Goal: Task Accomplishment & Management: Use online tool/utility

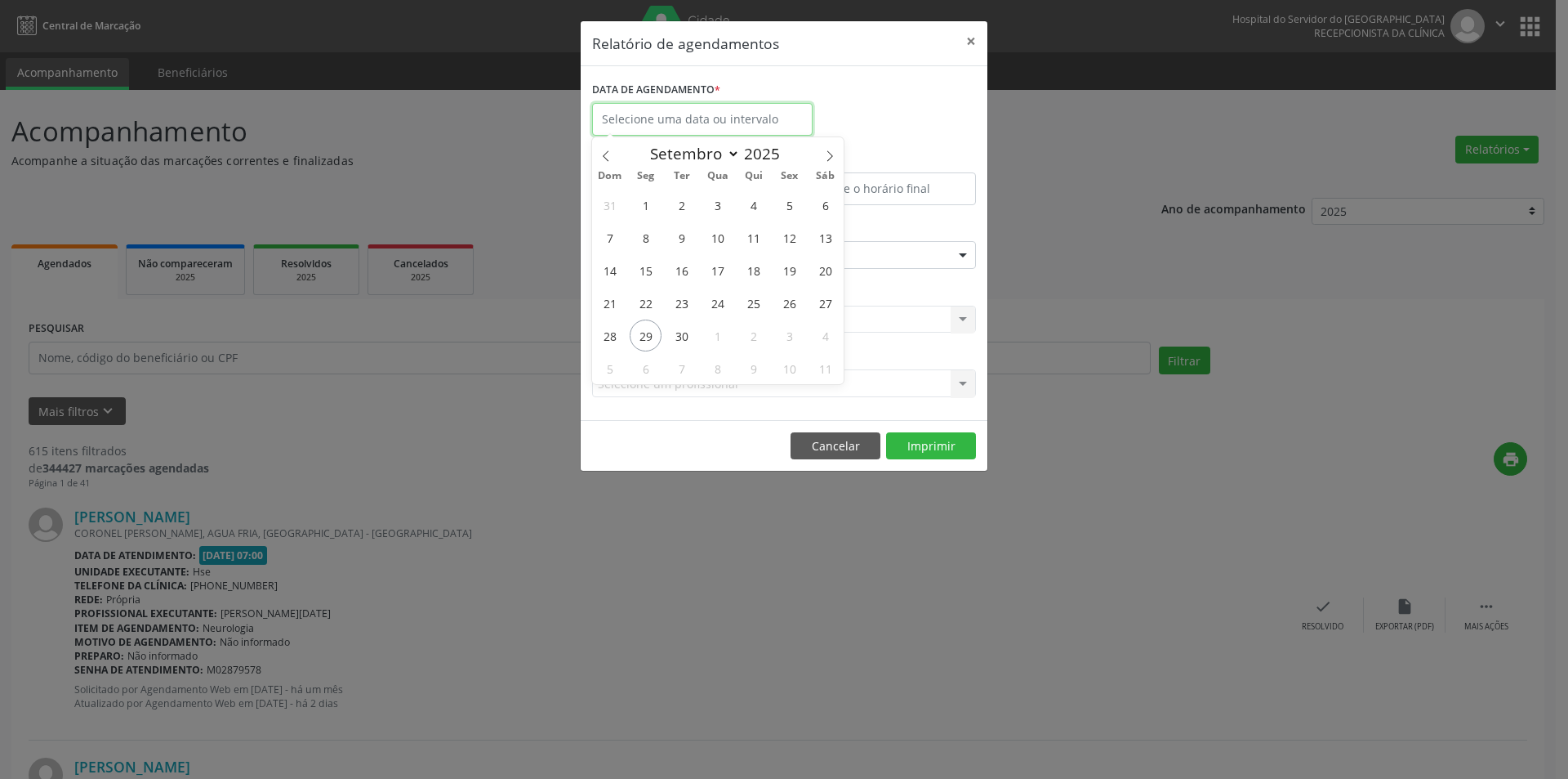
click at [672, 120] on input "text" at bounding box center [703, 119] width 221 height 32
click at [635, 344] on span "29" at bounding box center [645, 334] width 31 height 31
type input "[DATE]"
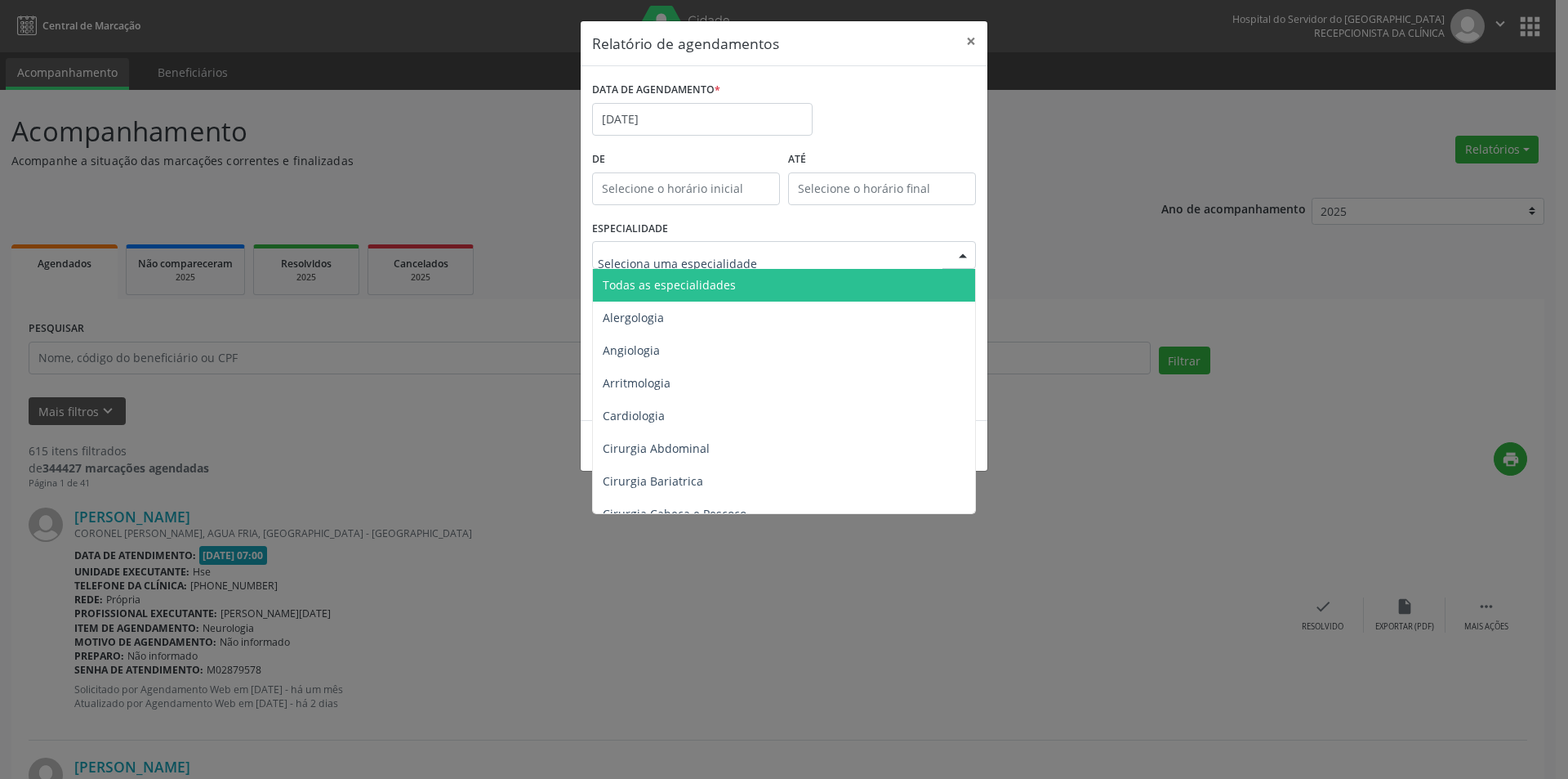
click at [745, 290] on span "Todas as especialidades" at bounding box center [785, 285] width 385 height 32
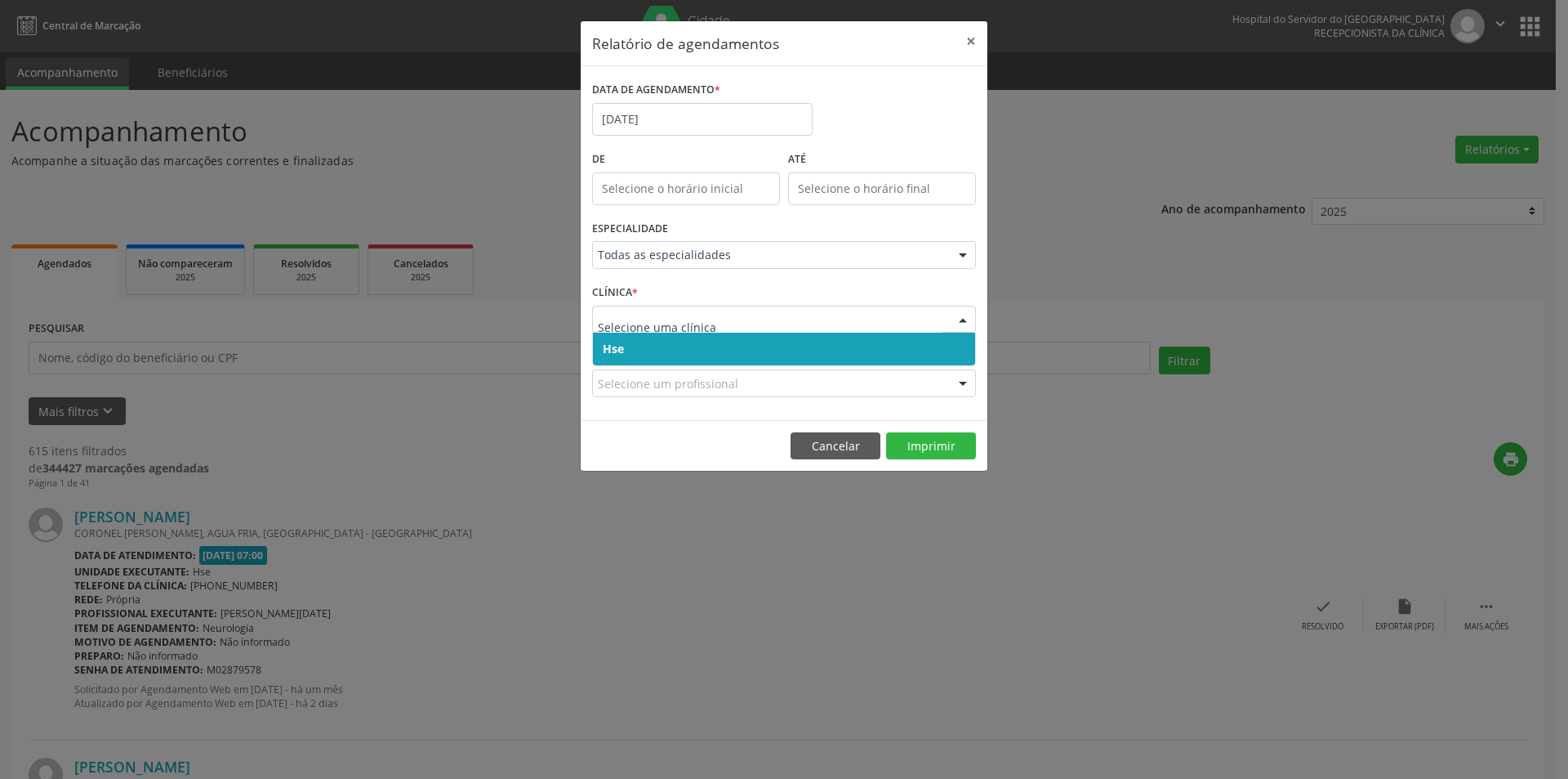
click at [715, 350] on span "Hse" at bounding box center [784, 349] width 382 height 32
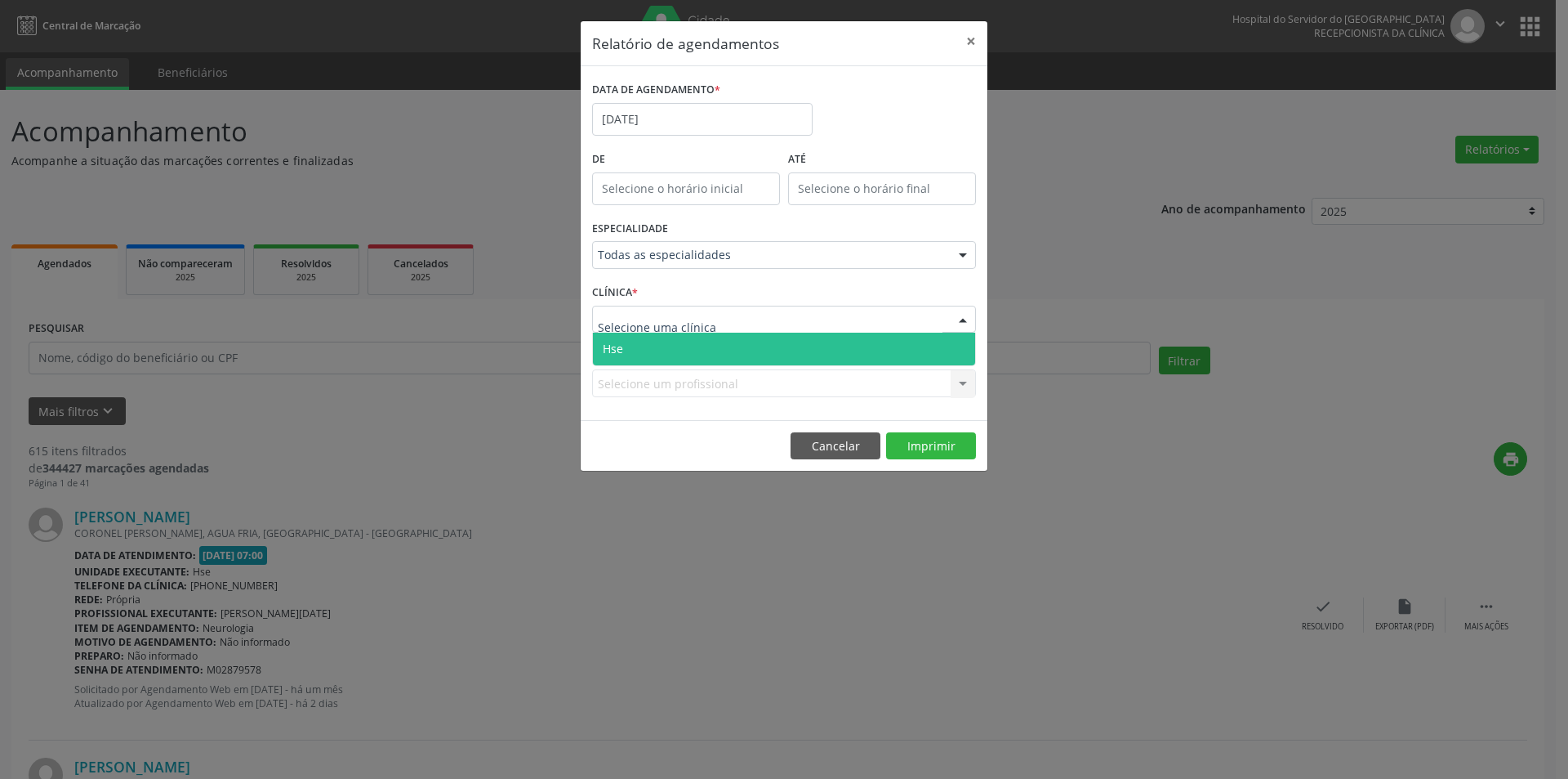
click at [708, 357] on span "Hse" at bounding box center [784, 349] width 382 height 32
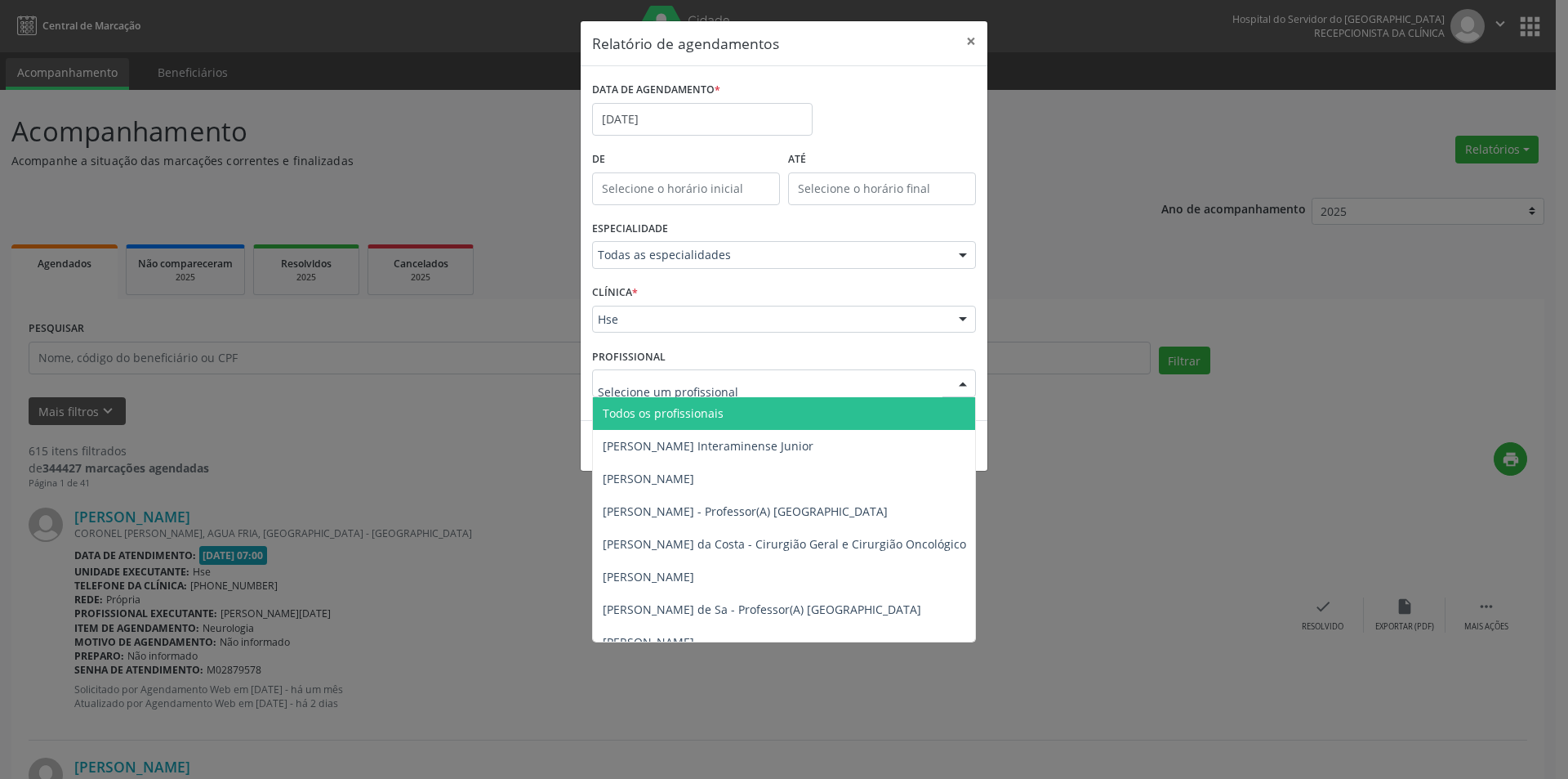
click at [706, 415] on span "Todos os profissionais" at bounding box center [663, 412] width 121 height 15
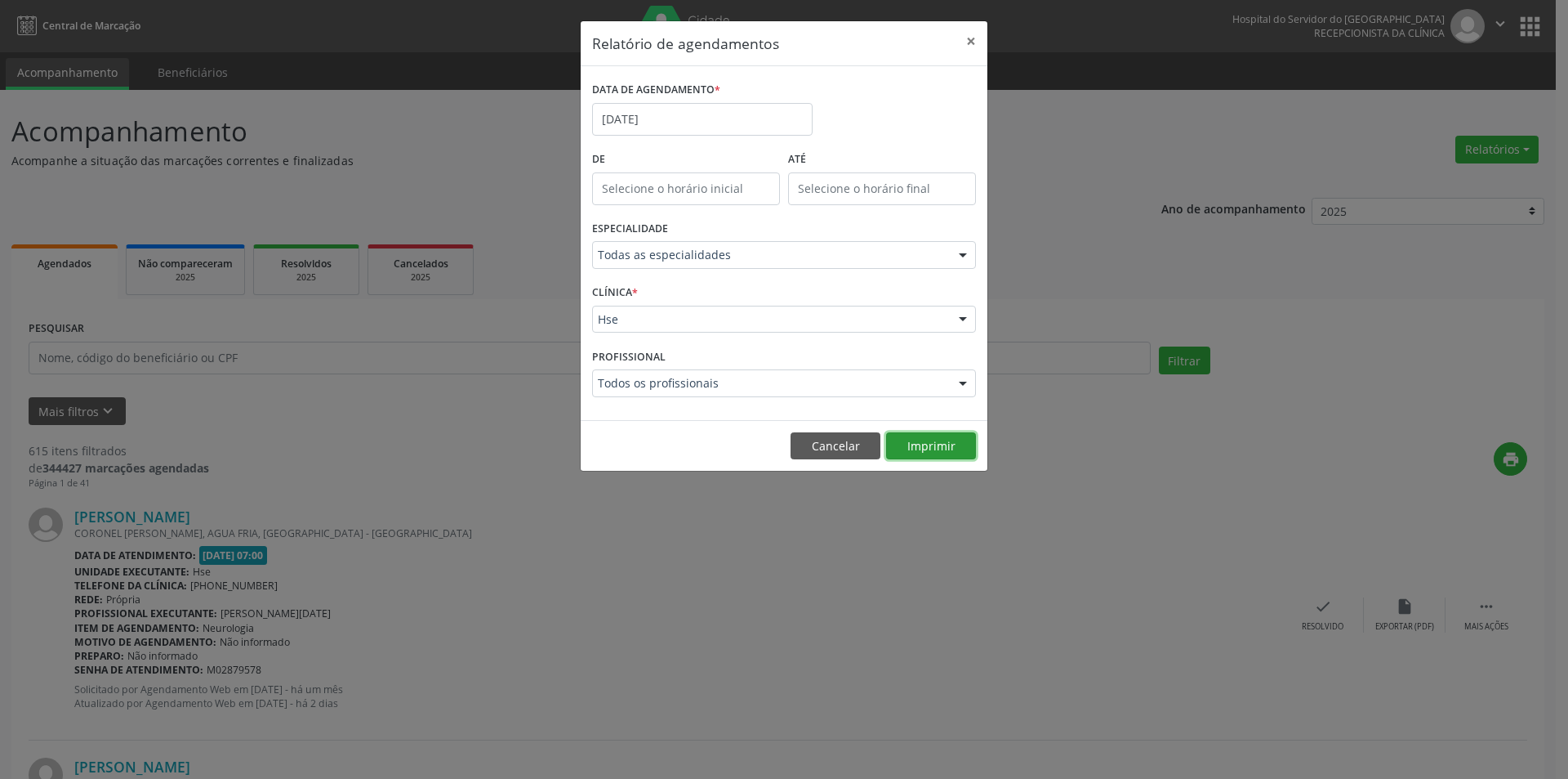
click at [925, 447] on button "Imprimir" at bounding box center [931, 446] width 89 height 28
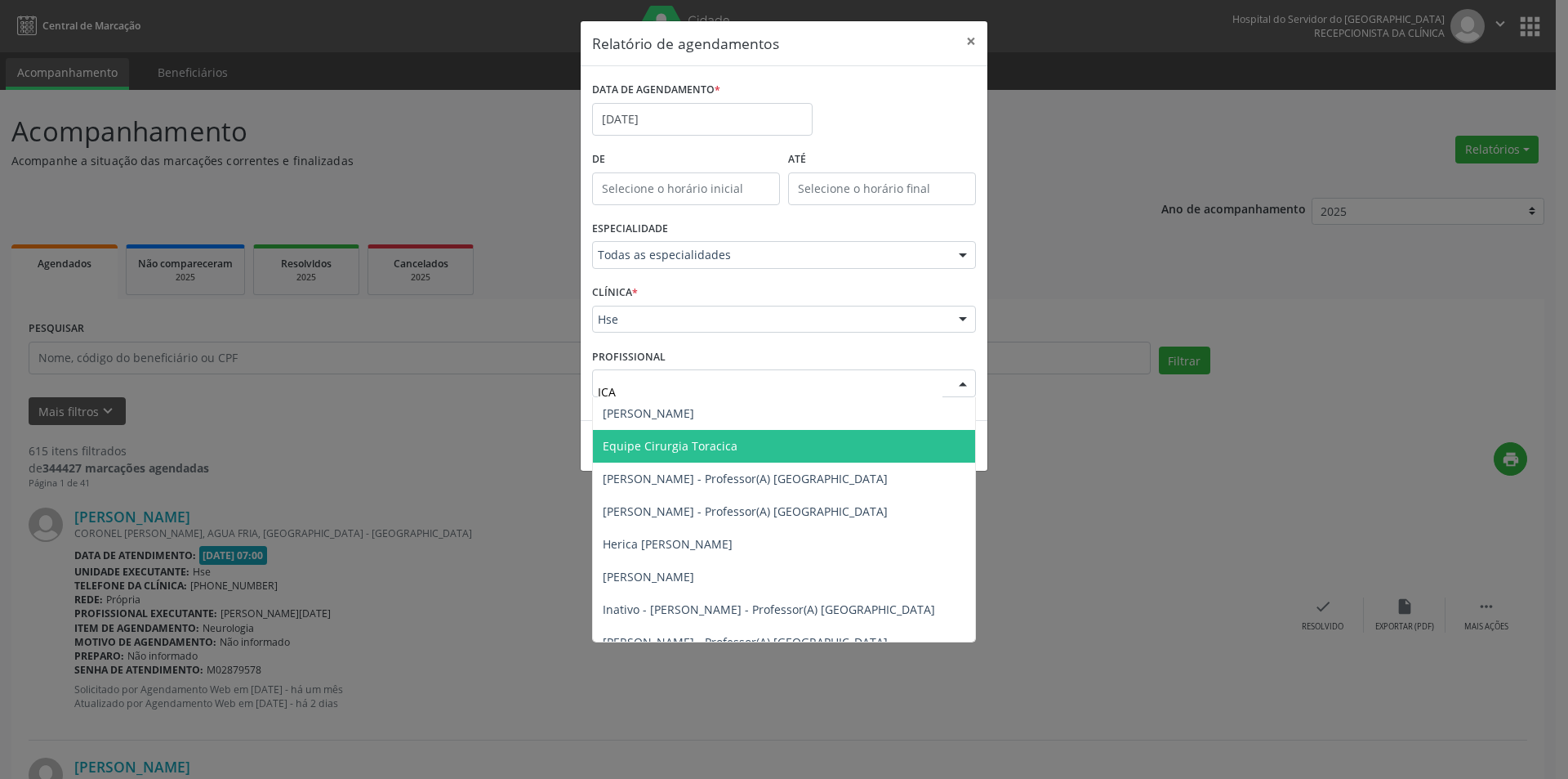
type input "ICAR"
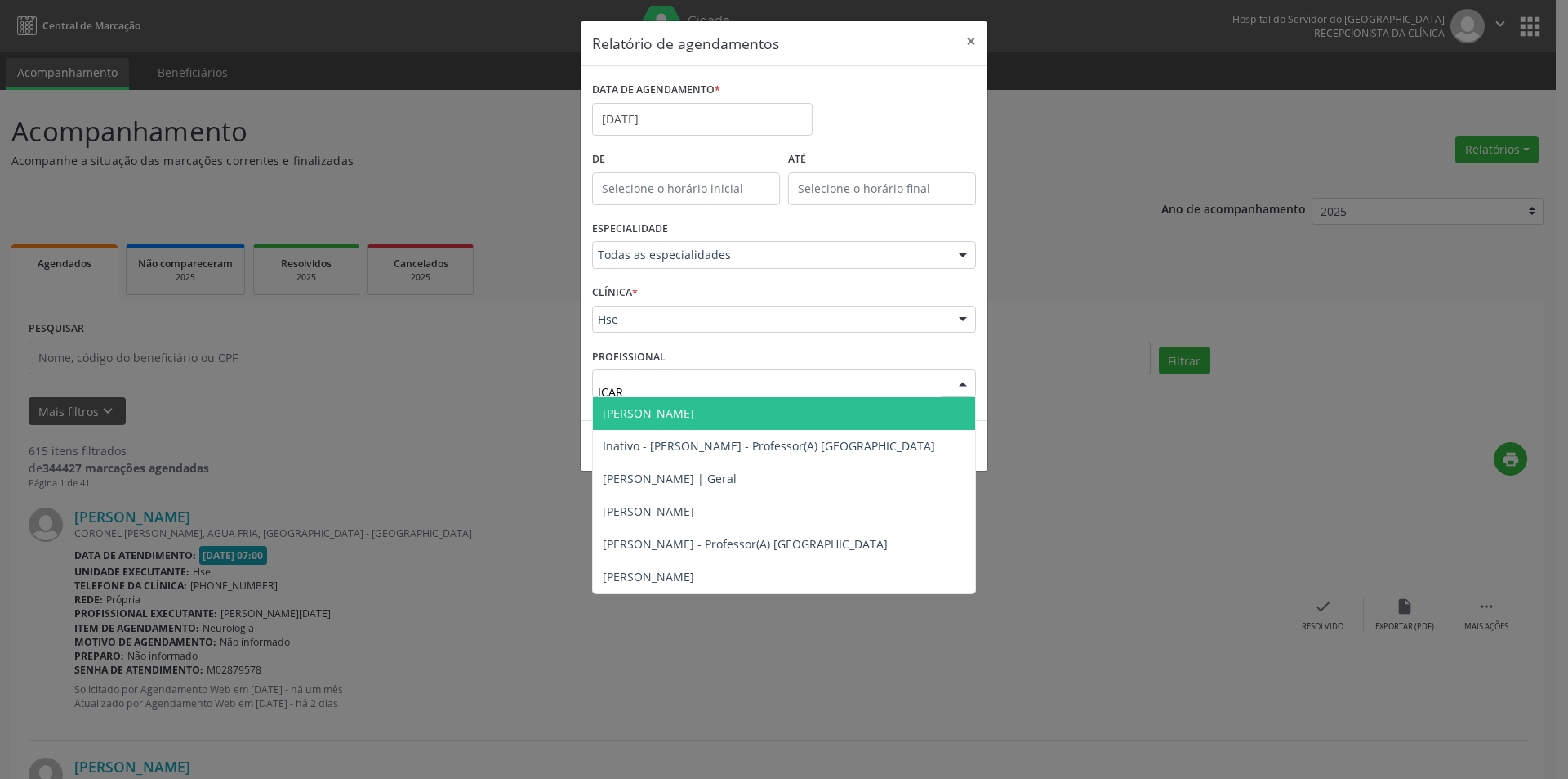
click at [650, 411] on span "[PERSON_NAME]" at bounding box center [648, 412] width 91 height 15
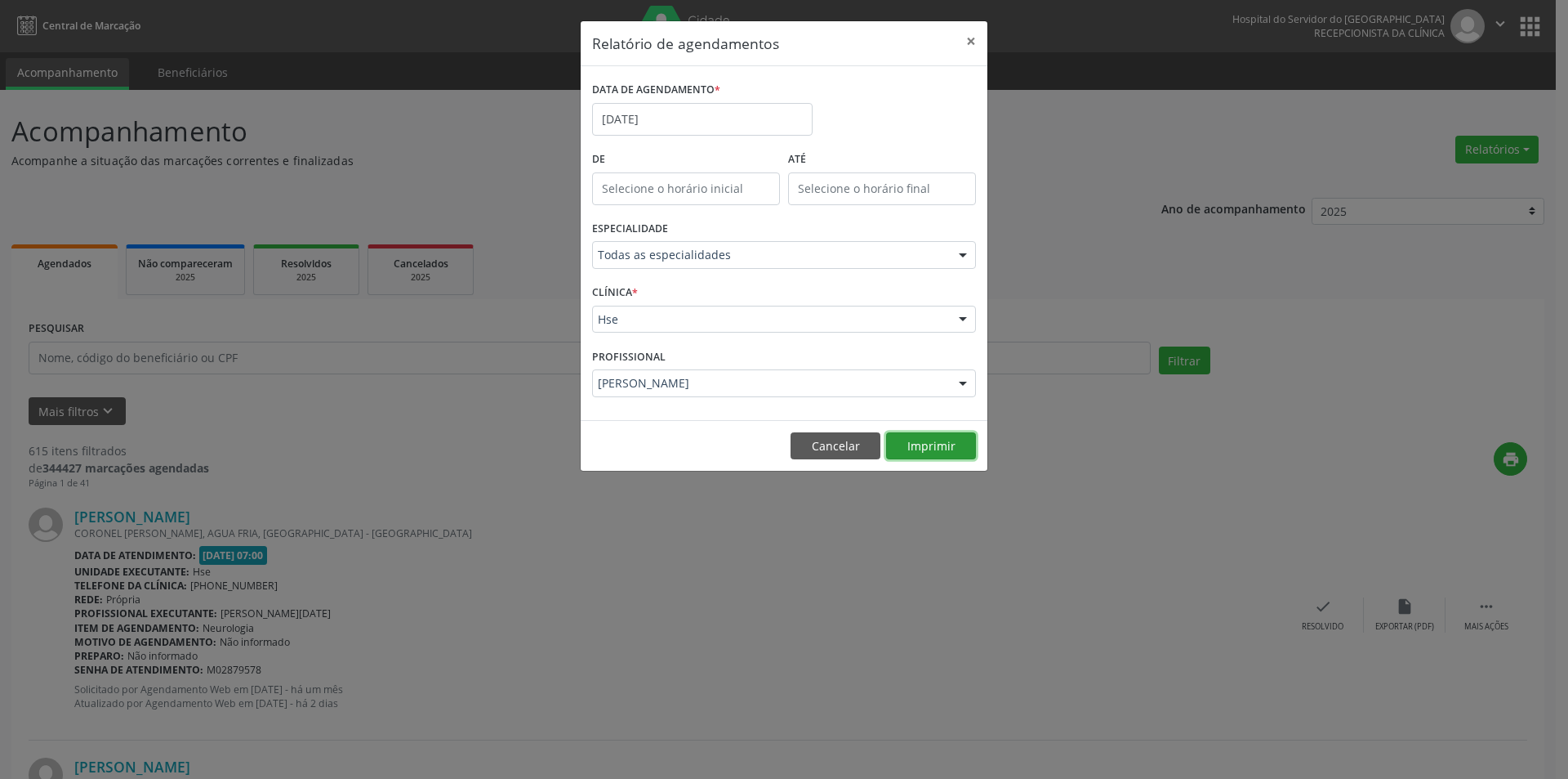
click at [922, 446] on button "Imprimir" at bounding box center [931, 446] width 89 height 28
